Goal: Task Accomplishment & Management: Manage account settings

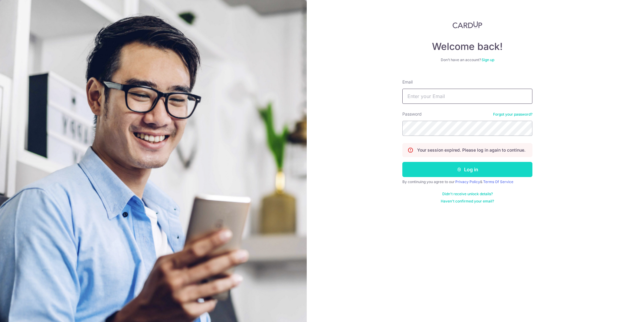
type input "[EMAIL_ADDRESS][DOMAIN_NAME]"
click at [447, 170] on button "Log in" at bounding box center [467, 169] width 130 height 15
